Goal: Task Accomplishment & Management: Use online tool/utility

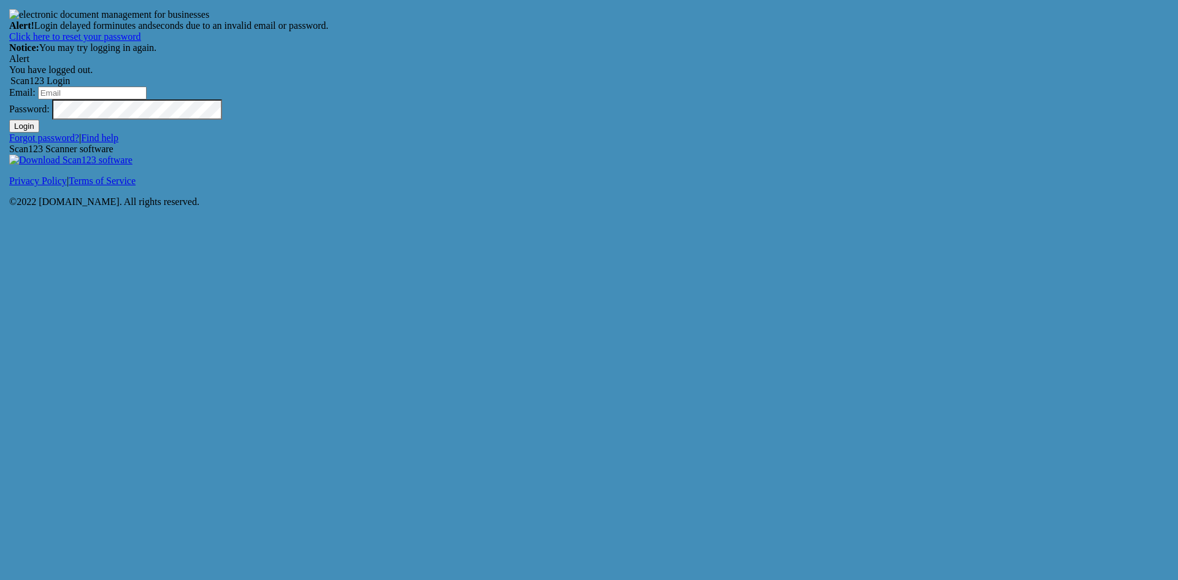
drag, startPoint x: 523, startPoint y: 177, endPoint x: 520, endPoint y: 192, distance: 15.2
click at [521, 132] on form "Scan123 Login Email: Password: Login" at bounding box center [588, 103] width 1159 height 57
click at [147, 99] on input "Email:" at bounding box center [92, 92] width 109 height 13
type input "[EMAIL_ADDRESS][DOMAIN_NAME]"
click at [9, 120] on button "Login" at bounding box center [24, 126] width 30 height 13
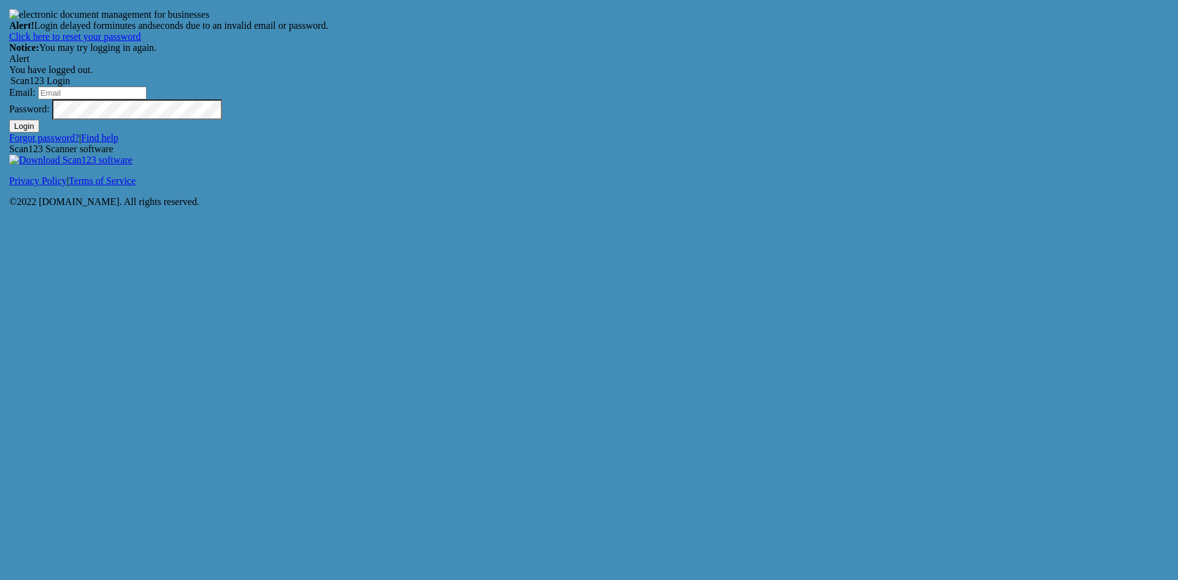
click at [147, 99] on input "Email:" at bounding box center [92, 92] width 109 height 13
type input "[EMAIL_ADDRESS][DOMAIN_NAME]"
click at [9, 120] on button "Login" at bounding box center [24, 126] width 30 height 13
click at [147, 99] on input "Email:" at bounding box center [92, 92] width 109 height 13
type input "[EMAIL_ADDRESS][DOMAIN_NAME]"
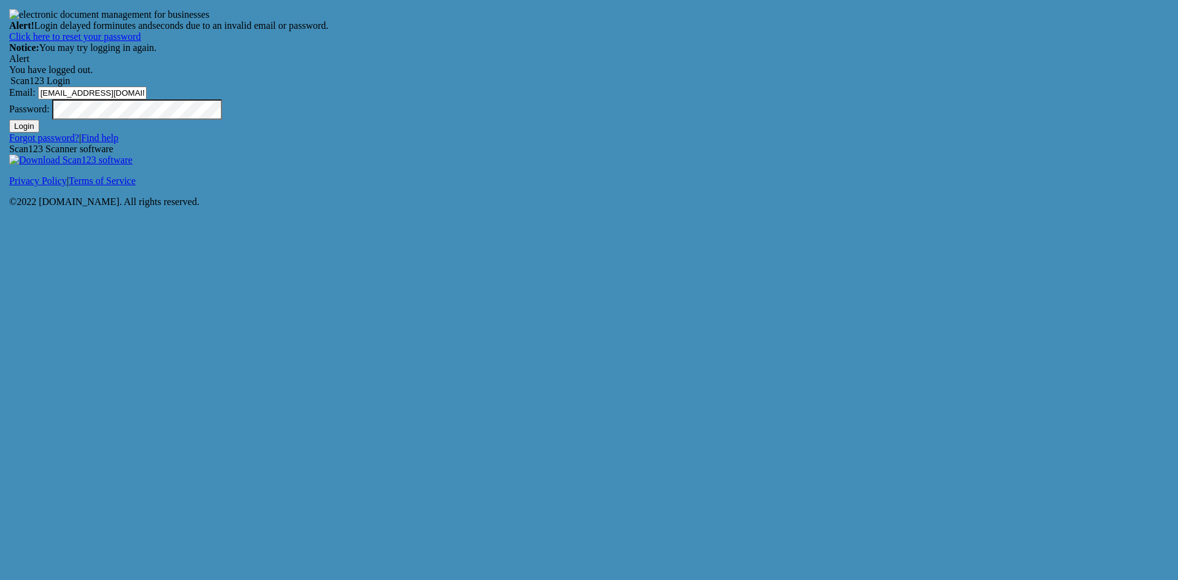
click at [9, 120] on button "Login" at bounding box center [24, 126] width 30 height 13
click at [147, 99] on input "Email:" at bounding box center [92, 92] width 109 height 13
type input "[EMAIL_ADDRESS][DOMAIN_NAME]"
click at [701, 120] on div "Password:" at bounding box center [588, 109] width 1159 height 20
click at [727, 132] on form "Scan123 Login Email: jpitts@bkford.com Password: Login" at bounding box center [588, 103] width 1159 height 57
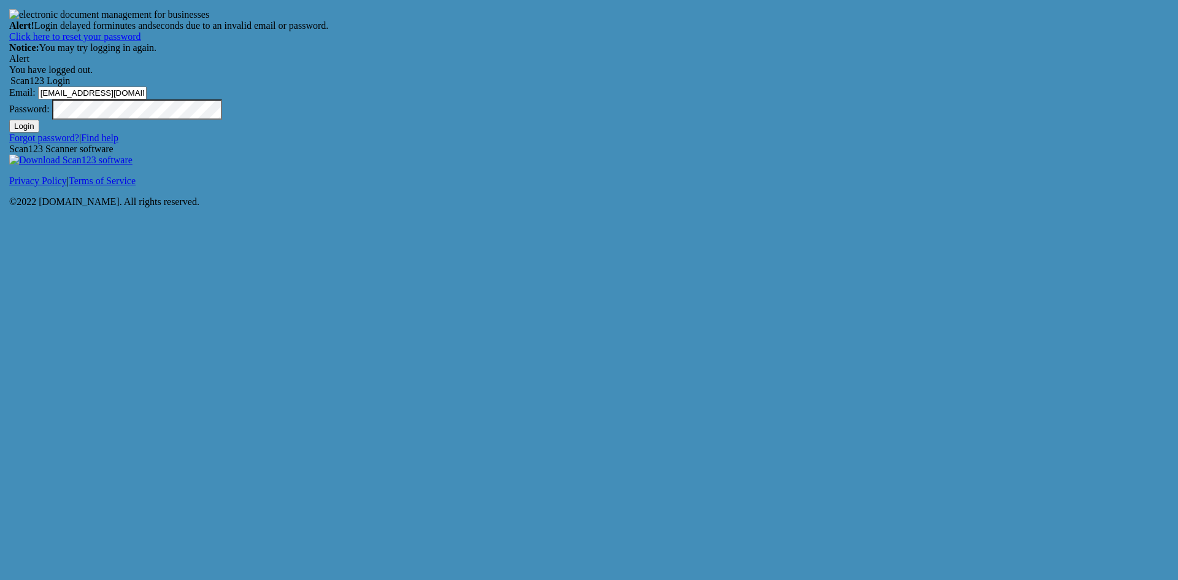
click at [39, 132] on button "Login" at bounding box center [24, 126] width 30 height 13
click at [147, 99] on input "Email:" at bounding box center [92, 92] width 109 height 13
type input "jpitts@bkford.com"
click at [9, 120] on button "Login" at bounding box center [24, 126] width 30 height 13
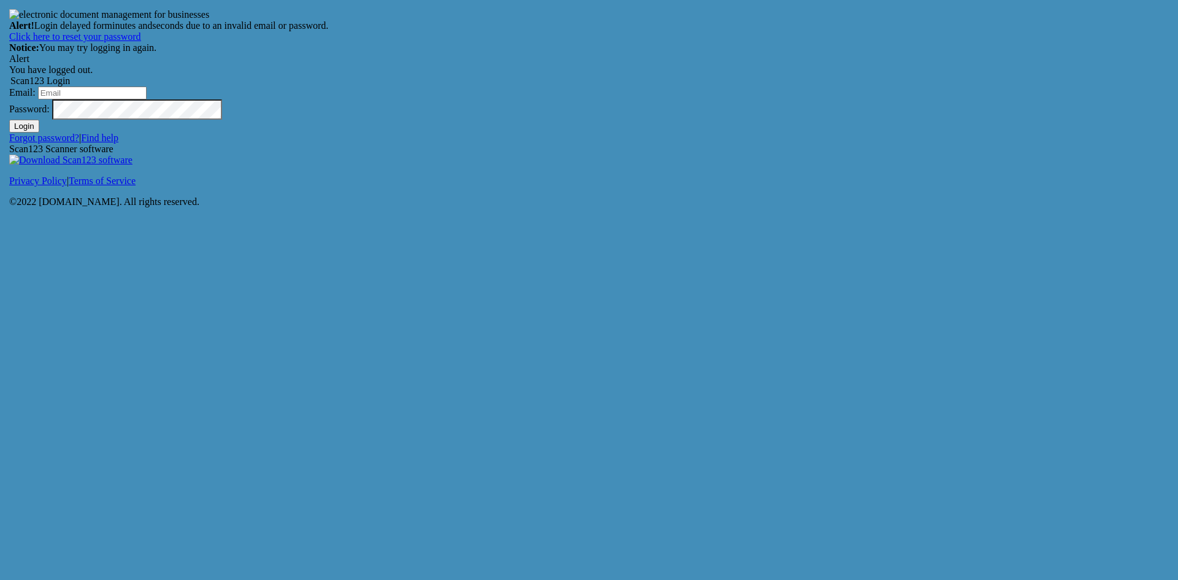
click at [833, 226] on div "Alert! Login delayed for minutes and seconds due to an invalid email or passwor…" at bounding box center [589, 113] width 1178 height 226
click at [147, 99] on input "Email:" at bounding box center [92, 92] width 109 height 13
